Goal: Task Accomplishment & Management: Manage account settings

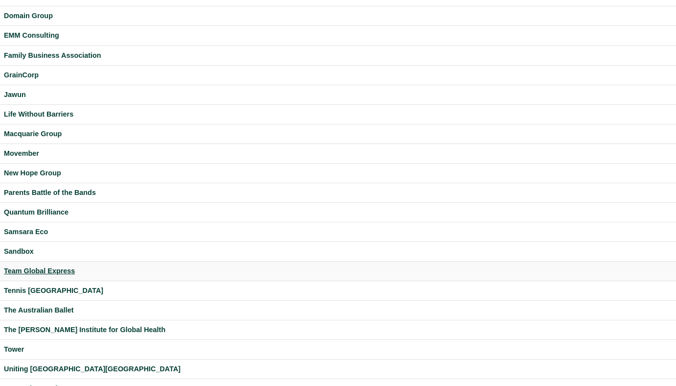
scroll to position [219, 0]
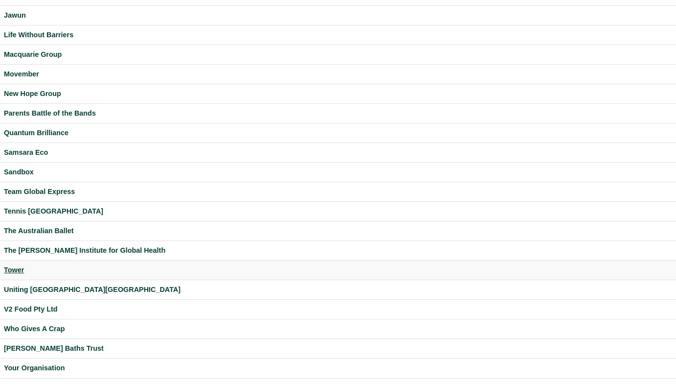
click at [18, 272] on div "Tower" at bounding box center [338, 269] width 669 height 11
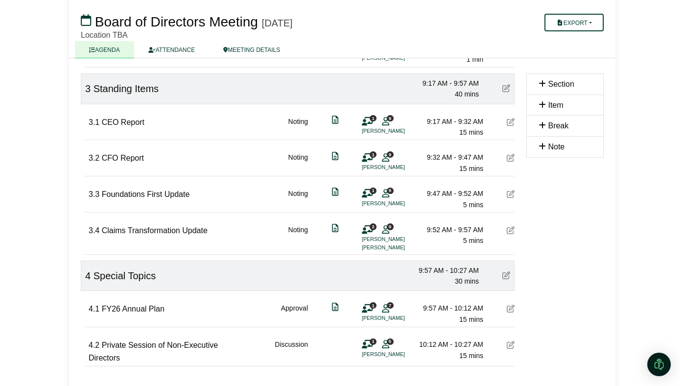
scroll to position [523, 0]
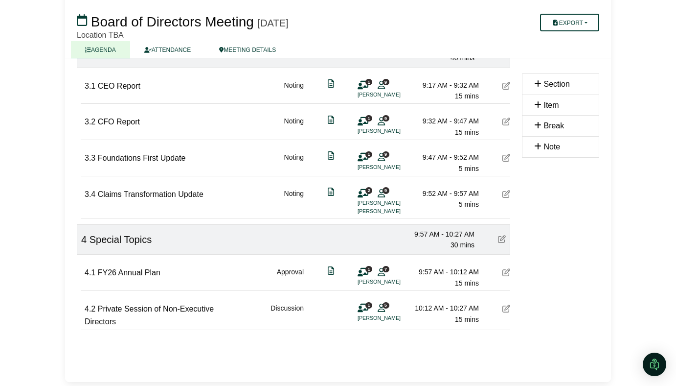
click at [371, 270] on span "1" at bounding box center [369, 269] width 7 height 6
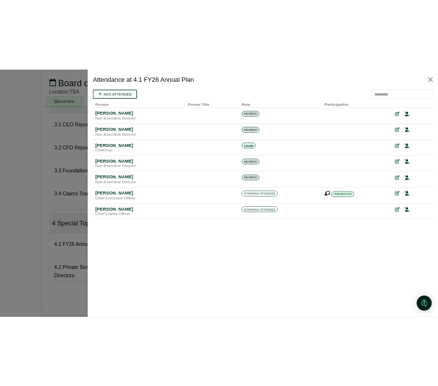
scroll to position [0, 0]
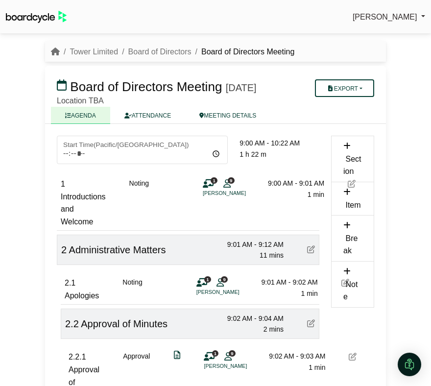
scroll to position [459, 0]
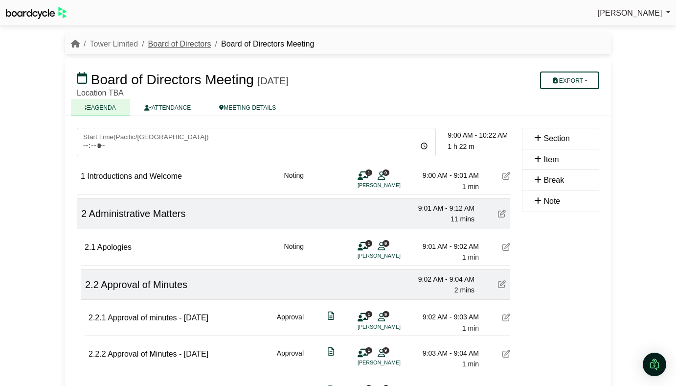
click at [169, 46] on link "Board of Directors" at bounding box center [179, 44] width 63 height 8
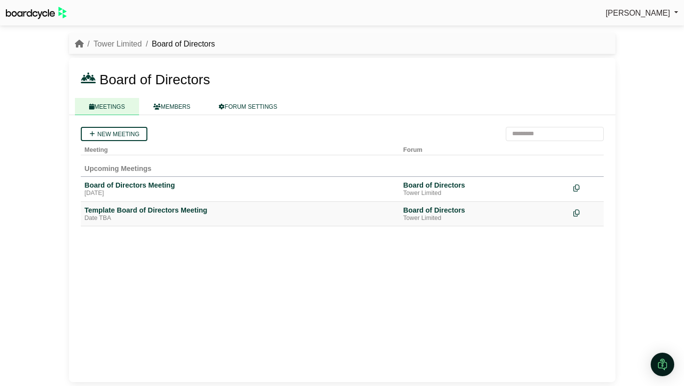
click at [177, 203] on td "Template Board of Directors Meeting Date TBA" at bounding box center [240, 213] width 319 height 25
click at [177, 207] on div "Template Board of Directors Meeting" at bounding box center [240, 210] width 311 height 9
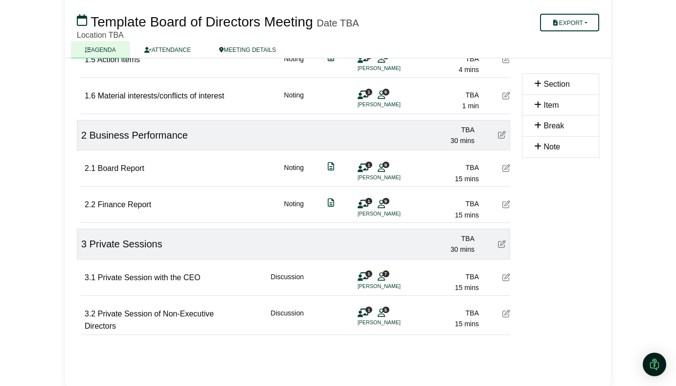
scroll to position [301, 0]
